Goal: Information Seeking & Learning: Learn about a topic

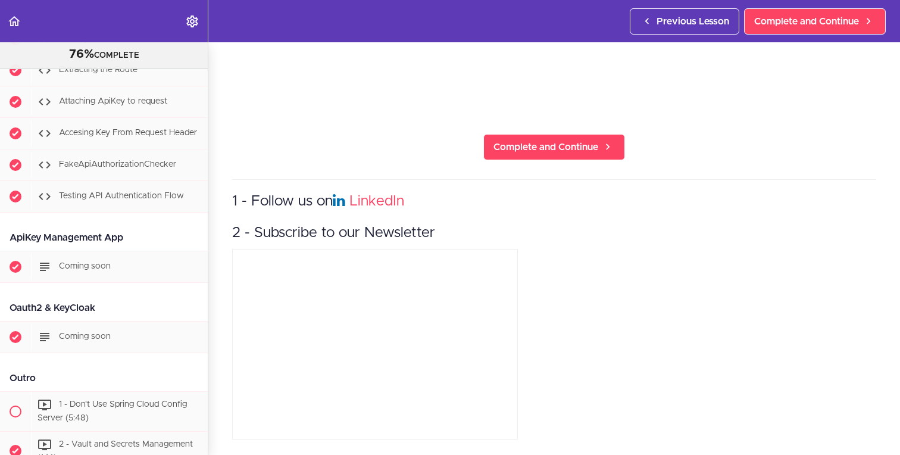
scroll to position [6681, 0]
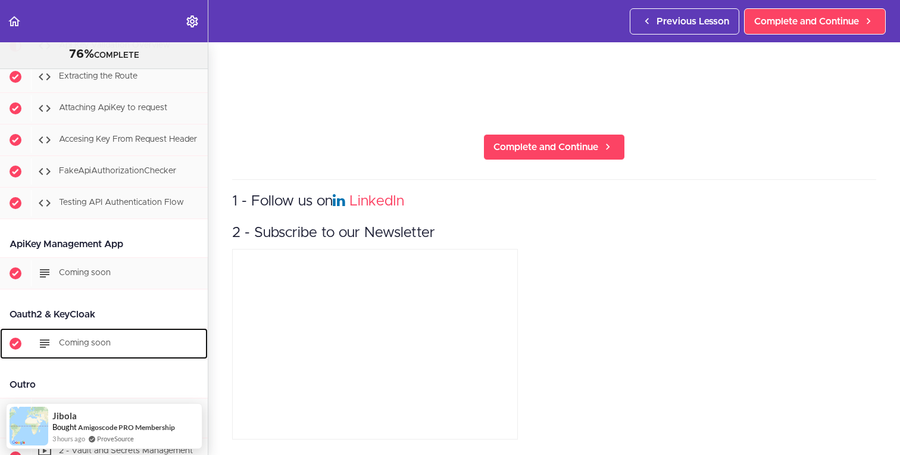
click at [76, 339] on span "Coming soon" at bounding box center [85, 343] width 52 height 8
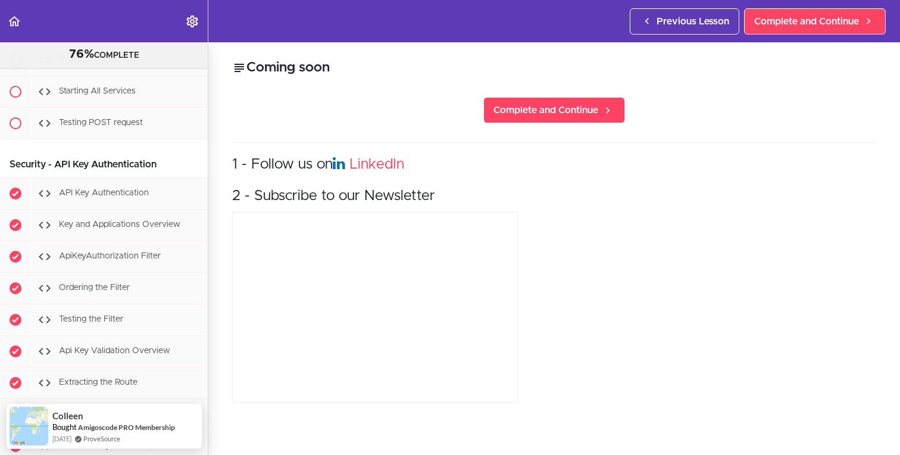
scroll to position [6827, 0]
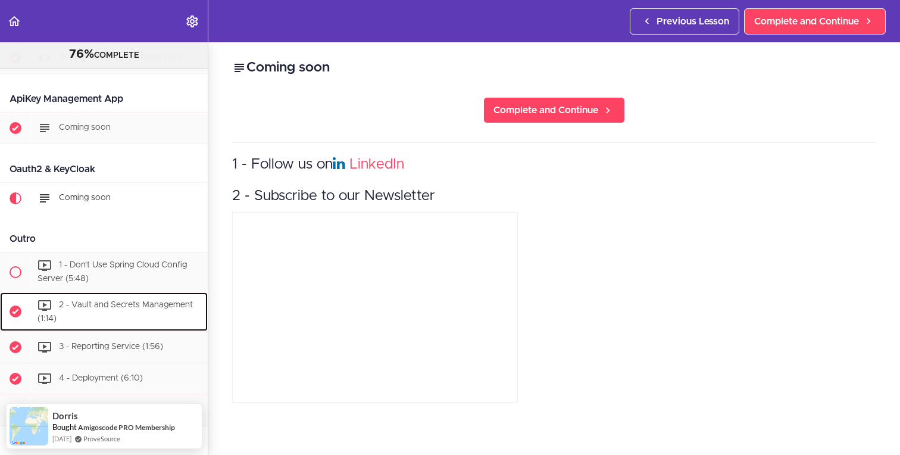
click at [98, 301] on span "2 - Vault and Secrets Management (1:14)" at bounding box center [114, 312] width 155 height 22
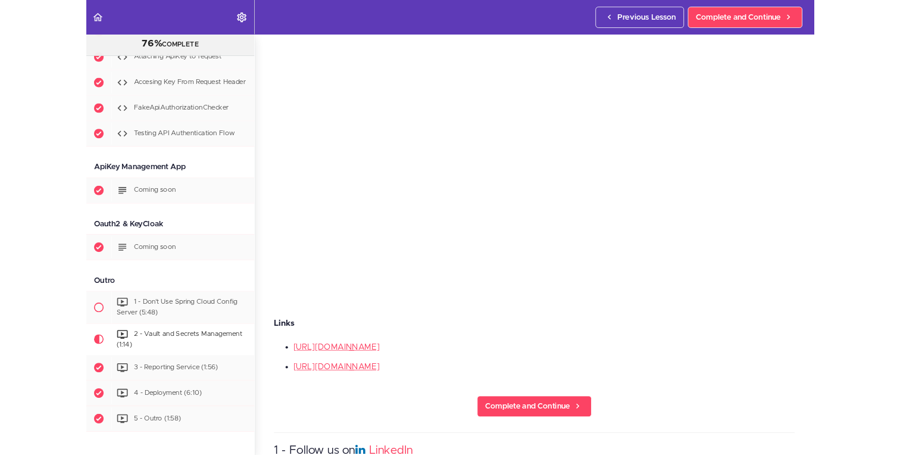
scroll to position [6827, 0]
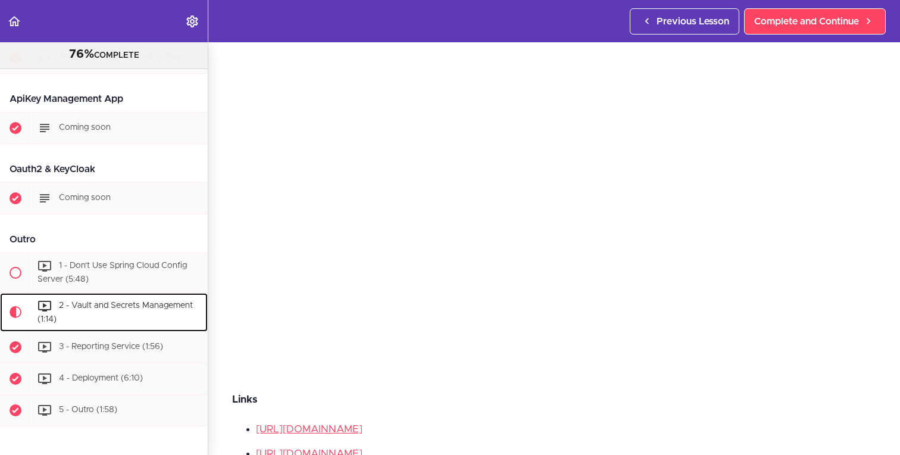
click at [79, 301] on span "2 - Vault and Secrets Management (1:14)" at bounding box center [114, 312] width 155 height 22
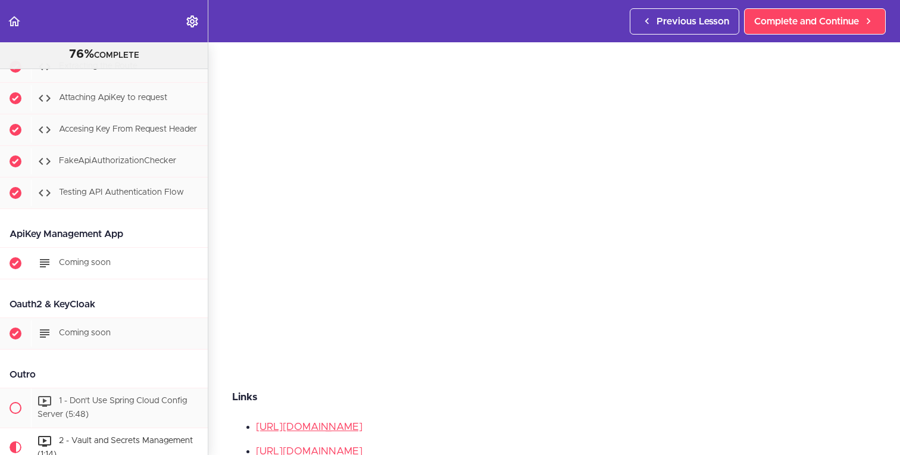
scroll to position [6681, 0]
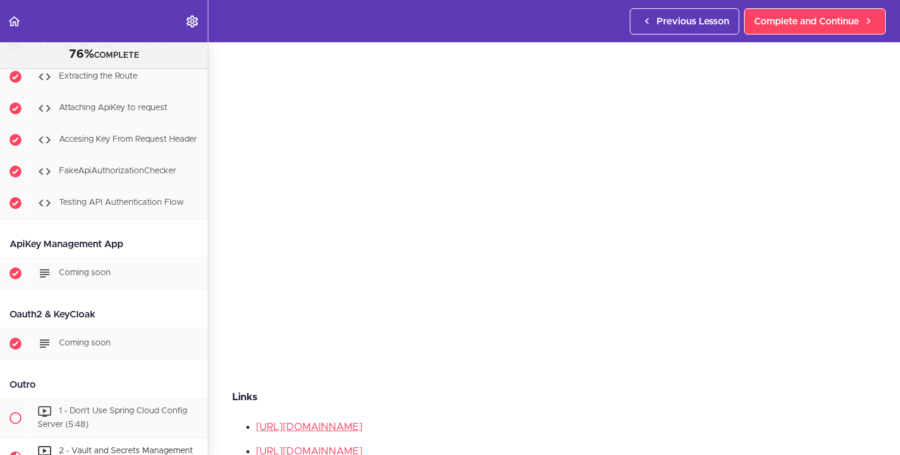
drag, startPoint x: 102, startPoint y: 252, endPoint x: 0, endPoint y: 257, distance: 101.9
click at [0, 301] on div "Oauth2 & KeyCloak" at bounding box center [104, 314] width 208 height 27
copy div "Oauth2 & KeyCloak"
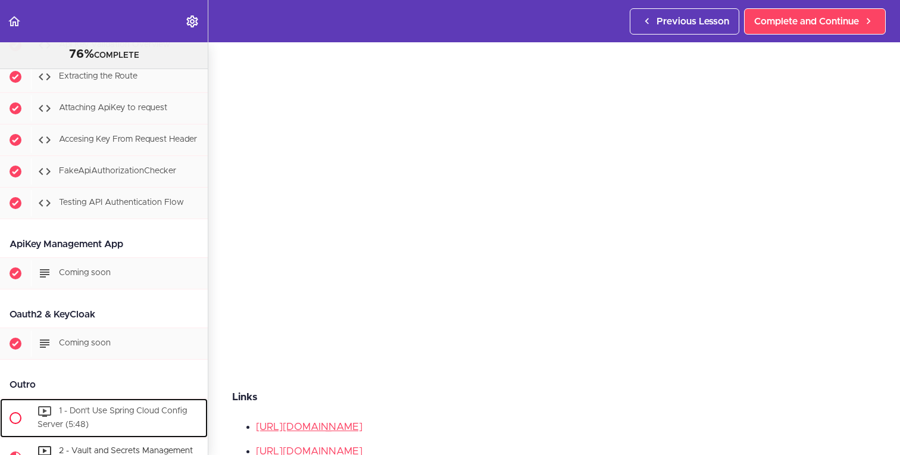
click at [94, 398] on div "1 - Don't Use Spring Cloud Config Server (5:48)" at bounding box center [119, 417] width 177 height 39
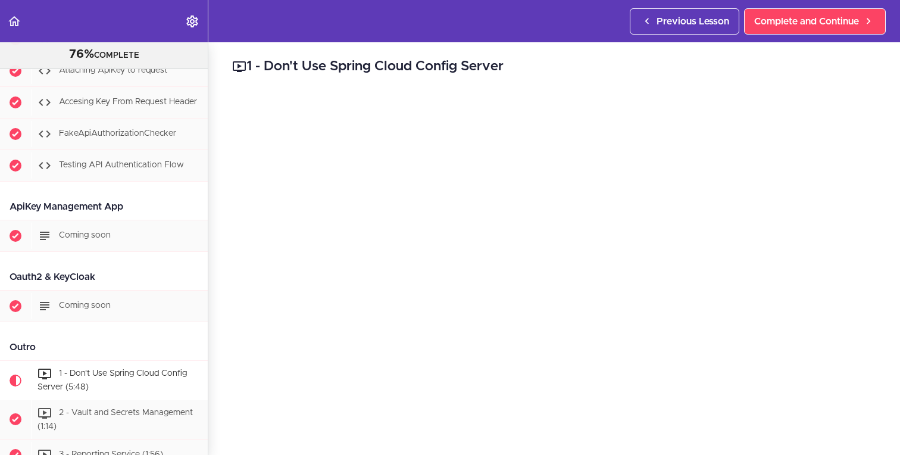
scroll to position [6827, 0]
